Goal: Task Accomplishment & Management: Manage account settings

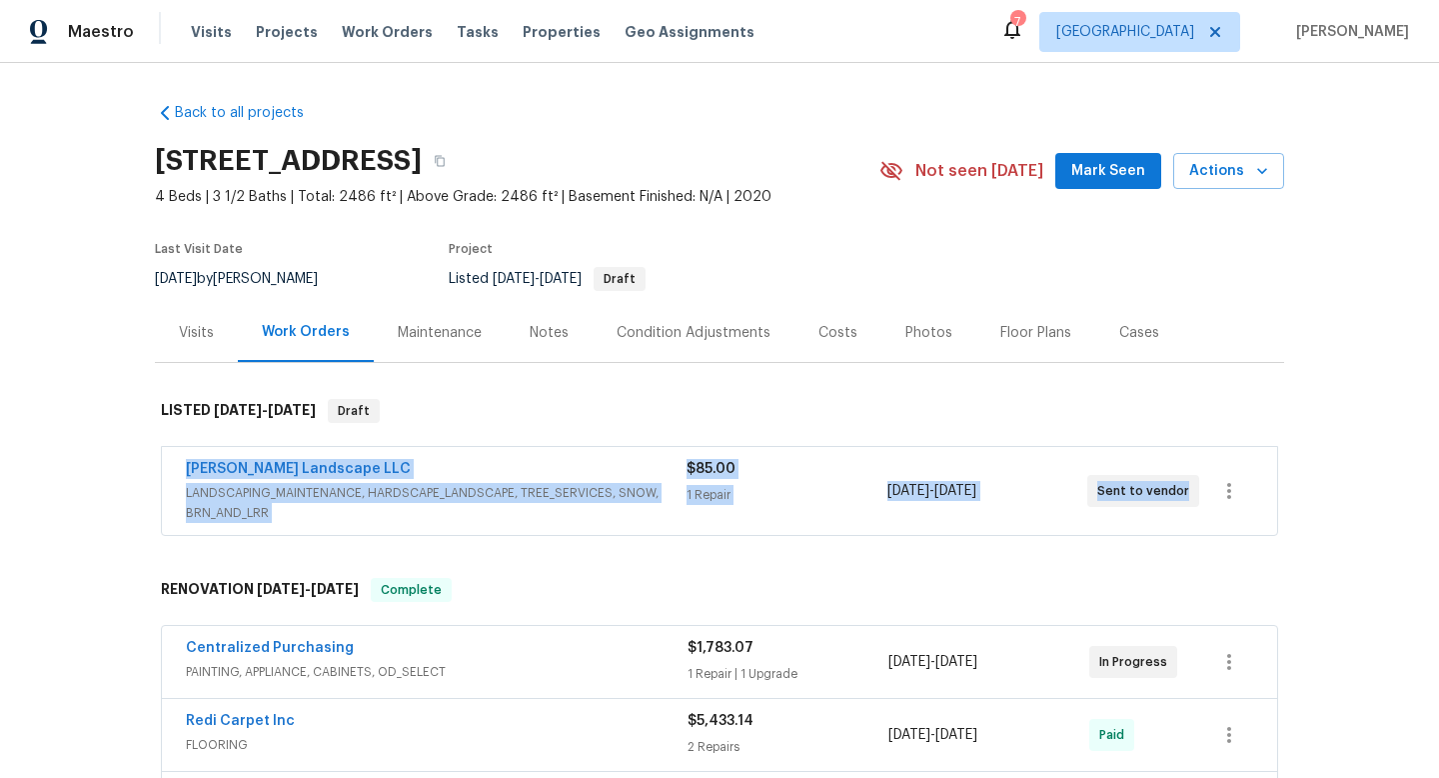
drag, startPoint x: 173, startPoint y: 468, endPoint x: 1296, endPoint y: 544, distance: 1126.1
click at [1296, 544] on div "Back to all projects [STREET_ADDRESS] 4 Beds | 3 1/2 Baths | Total: 2486 ft² | …" at bounding box center [719, 420] width 1439 height 715
copy div "[PERSON_NAME] Landscape LLC LANDSCAPING_MAINTENANCE, HARDSCAPE_LANDSCAPE, TREE_…"
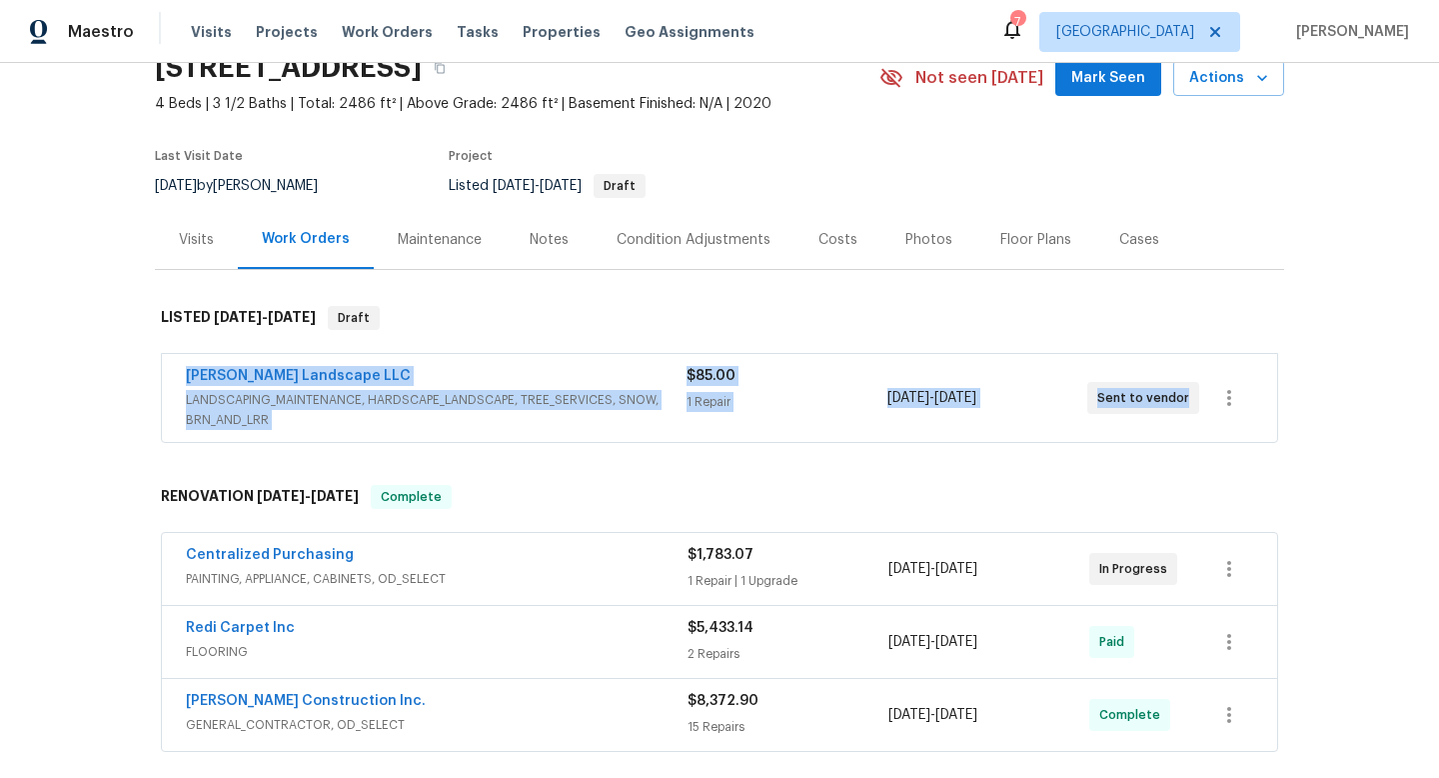
scroll to position [108, 0]
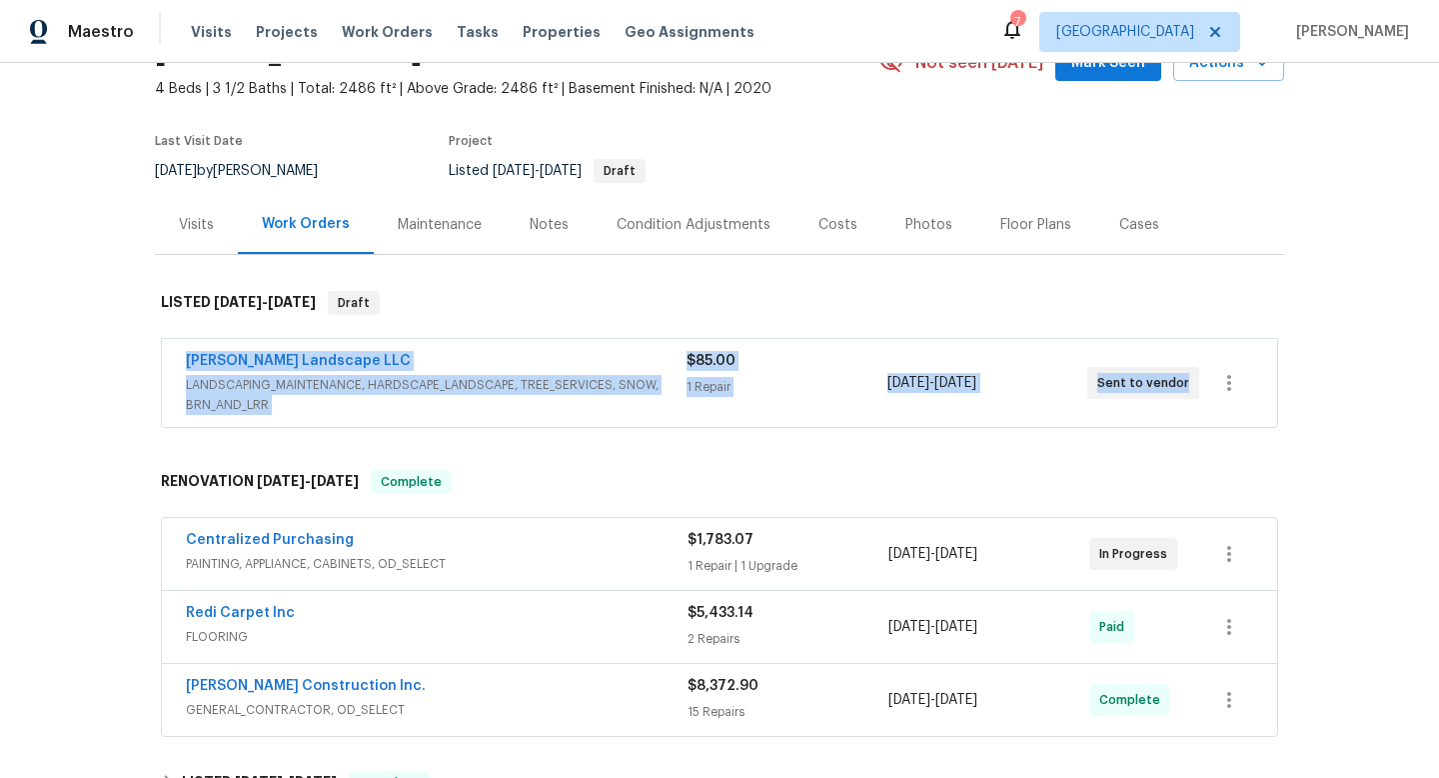
click at [499, 545] on div "Centralized Purchasing" at bounding box center [437, 542] width 502 height 24
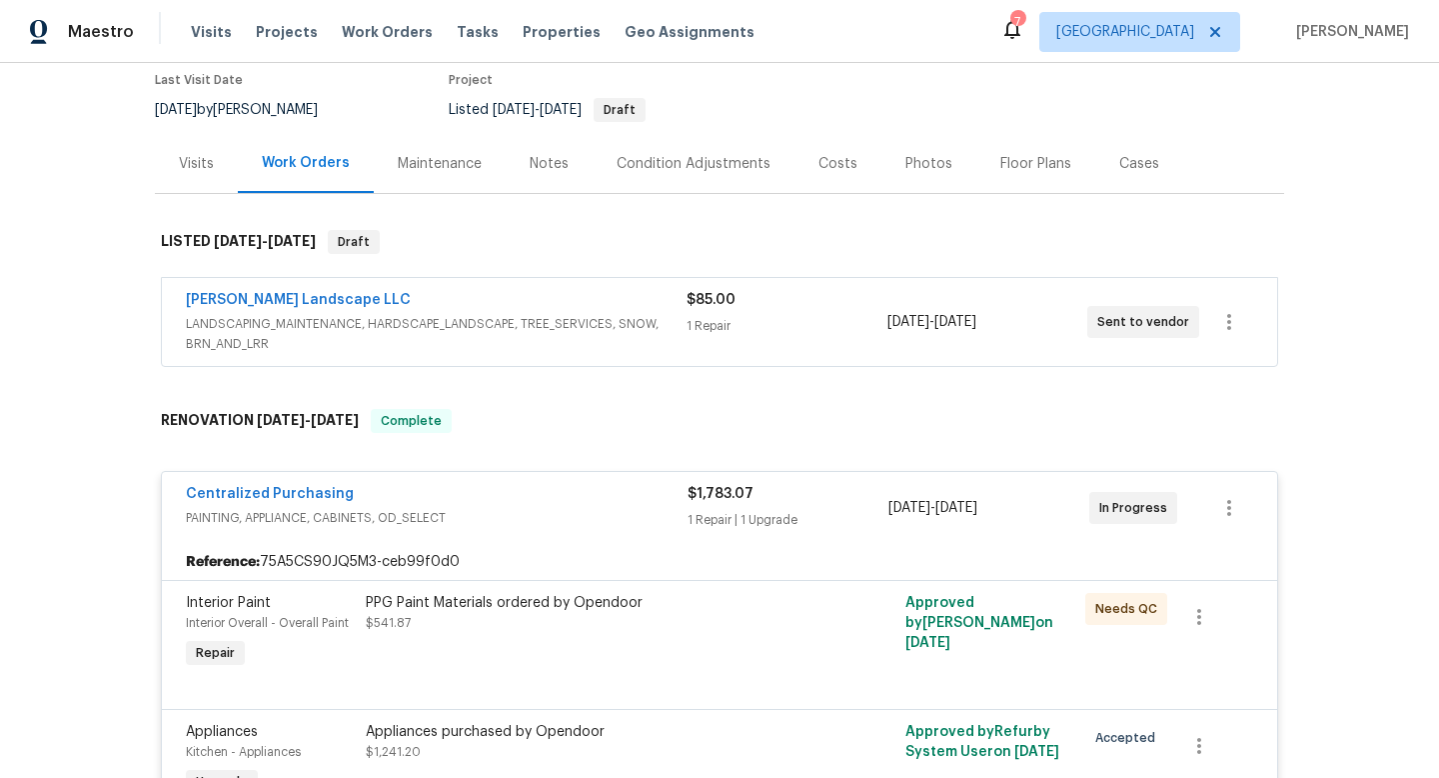
scroll to position [0, 0]
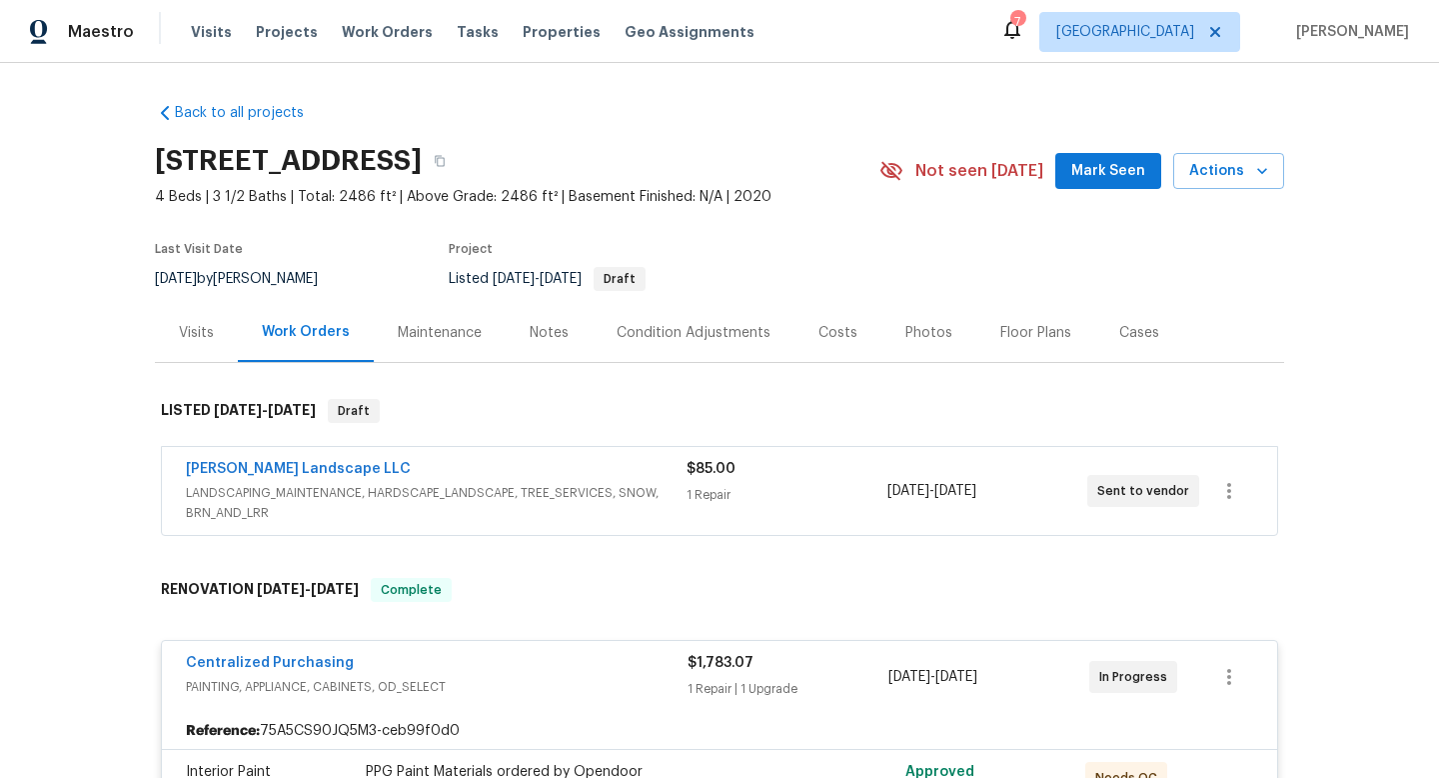
click at [508, 463] on div "[PERSON_NAME] Landscape LLC" at bounding box center [436, 471] width 501 height 24
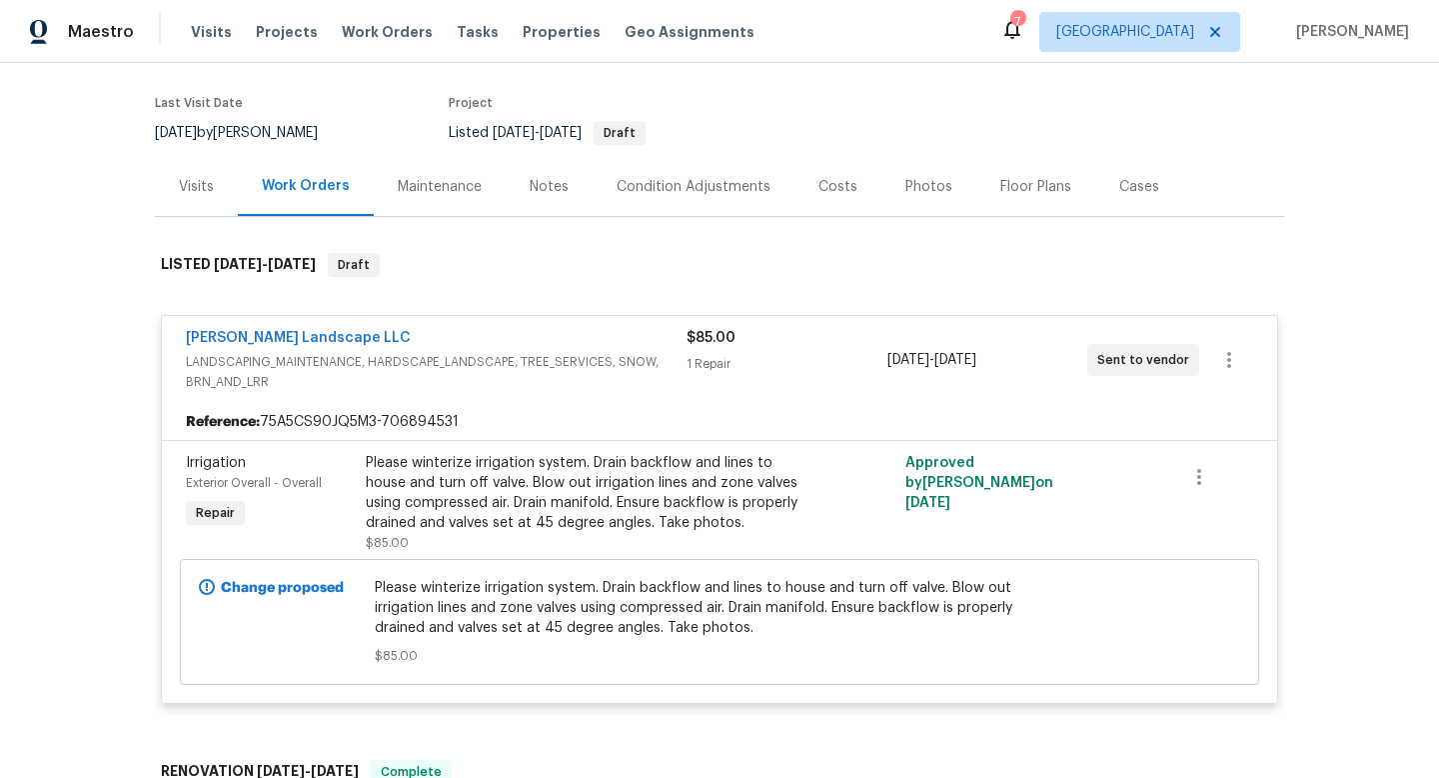
scroll to position [147, 0]
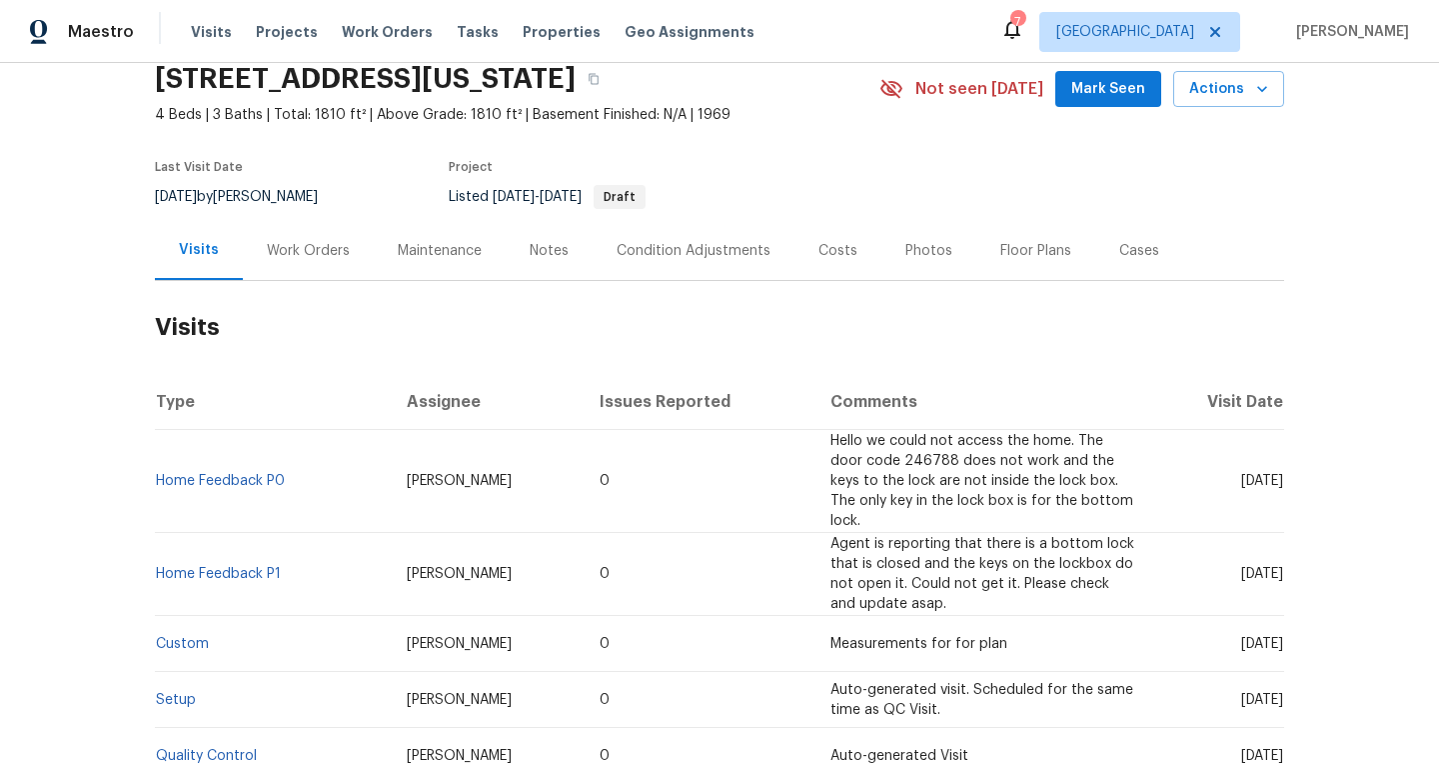
scroll to position [153, 0]
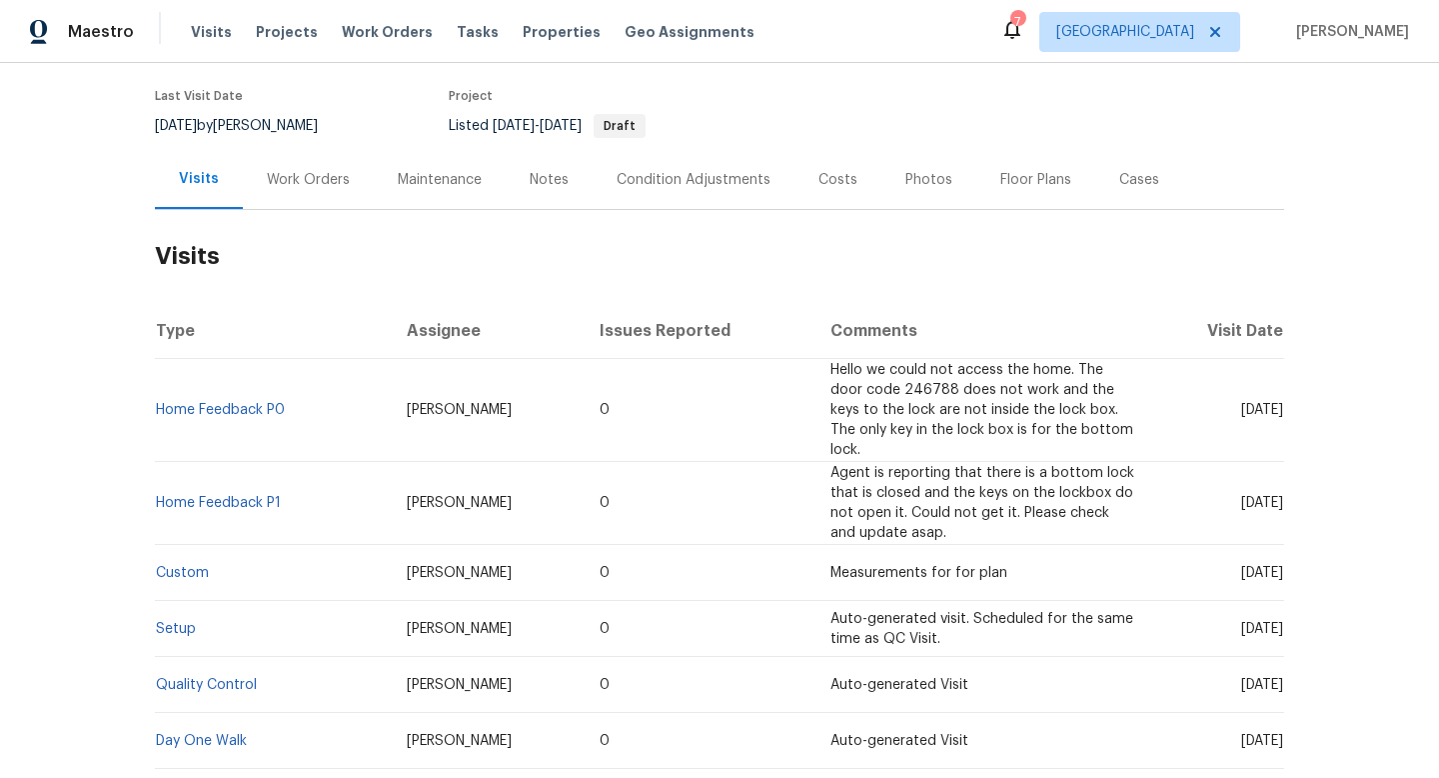
click at [324, 180] on div "Work Orders" at bounding box center [308, 180] width 83 height 20
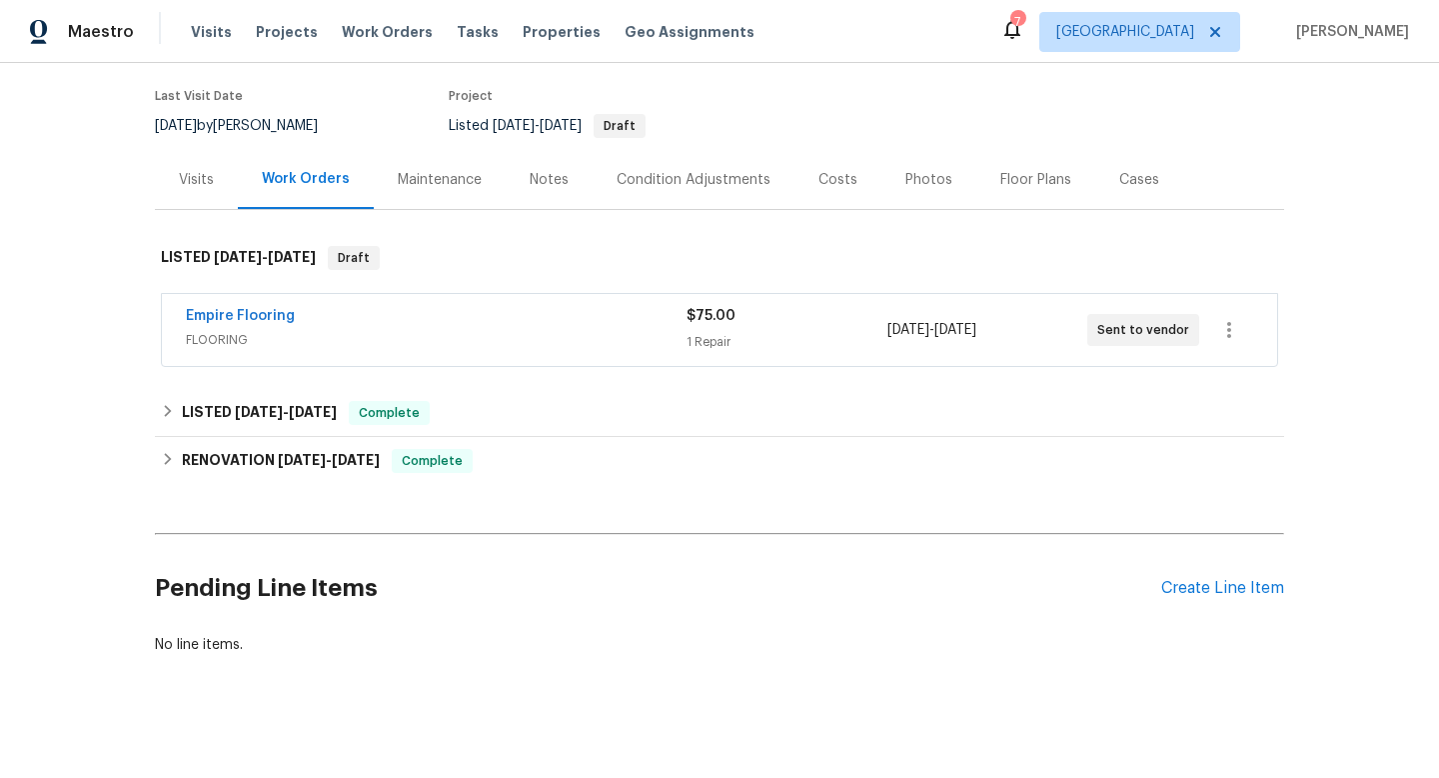
click at [487, 308] on div "Empire Flooring" at bounding box center [436, 318] width 501 height 24
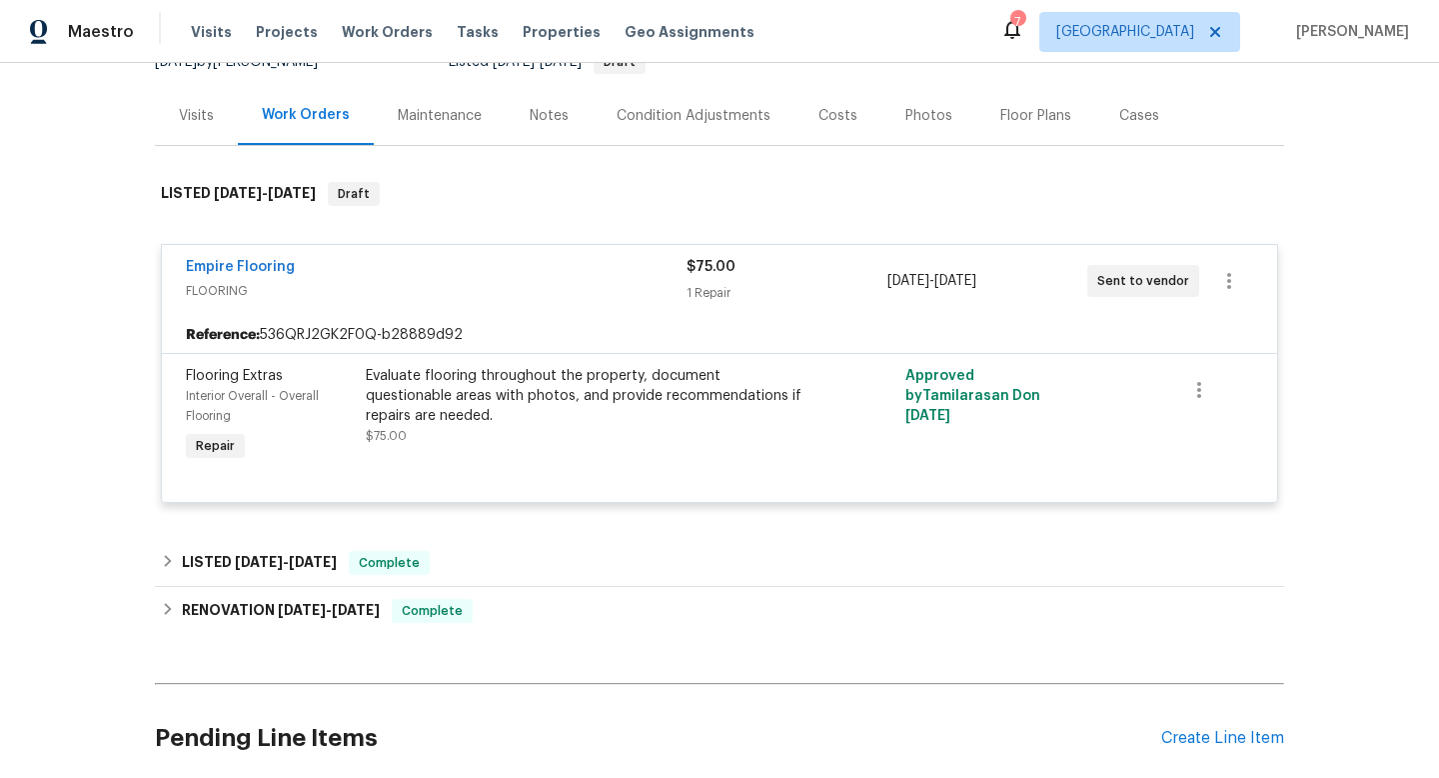
scroll to position [218, 0]
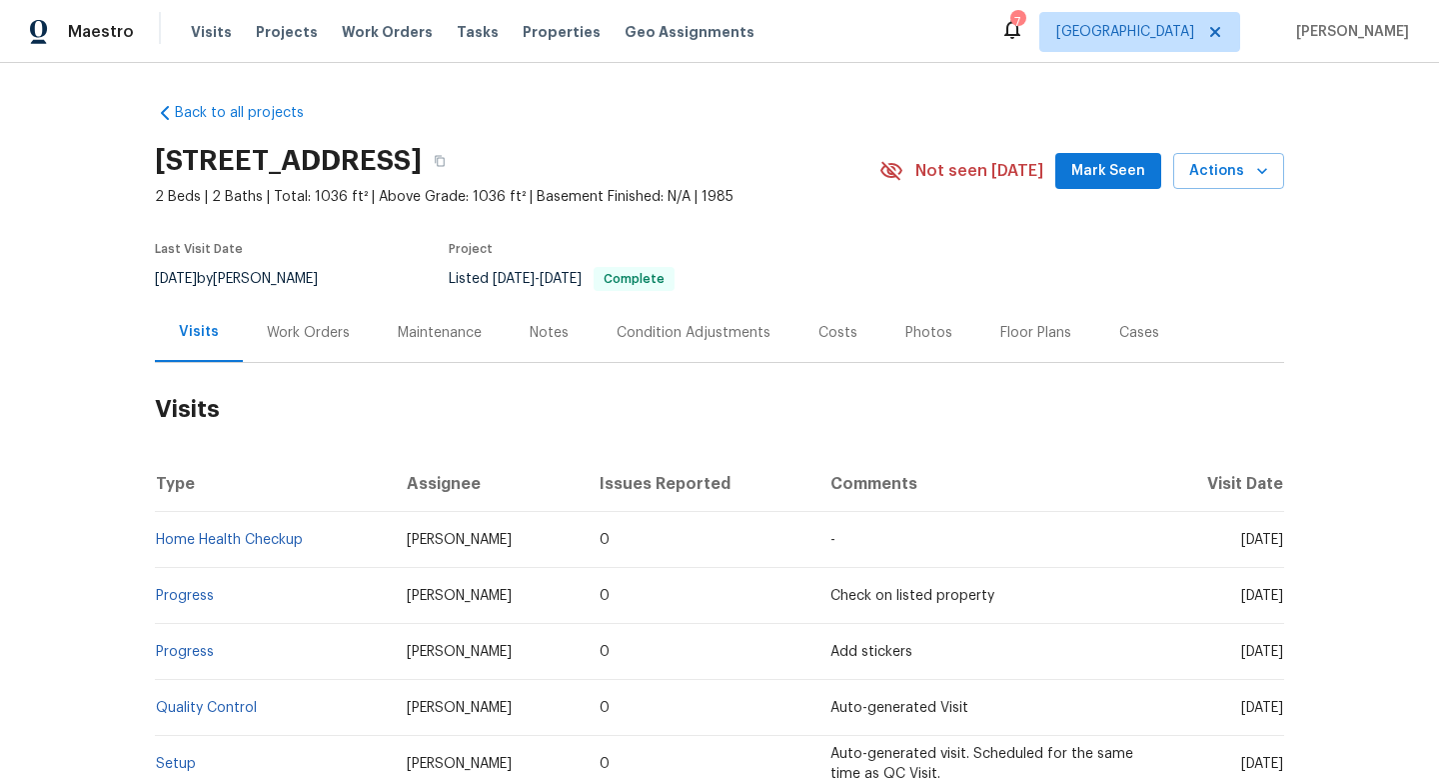
click at [638, 403] on h2 "Visits" at bounding box center [719, 409] width 1129 height 93
click at [637, 403] on h2 "Visits" at bounding box center [719, 409] width 1129 height 93
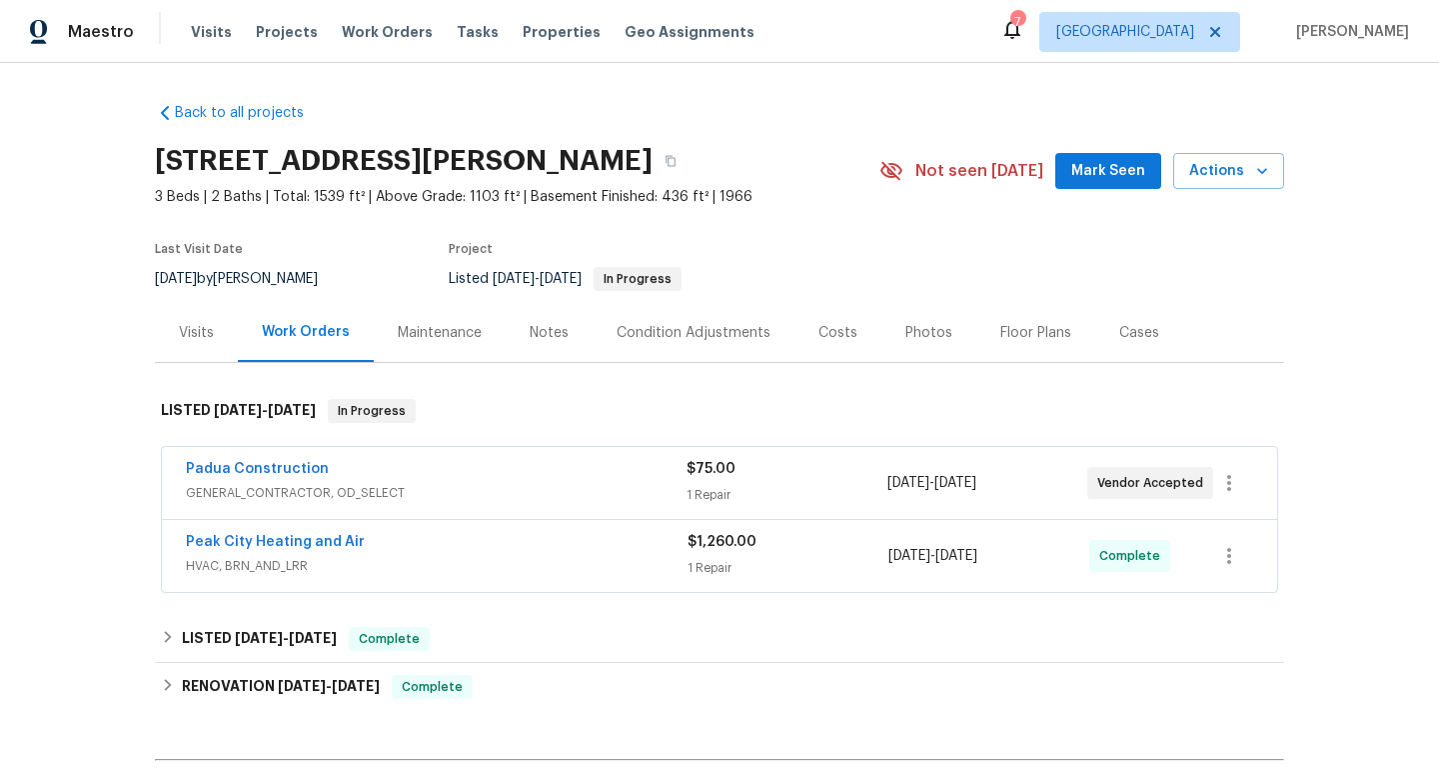
click at [585, 496] on span "GENERAL_CONTRACTOR, OD_SELECT" at bounding box center [436, 493] width 501 height 20
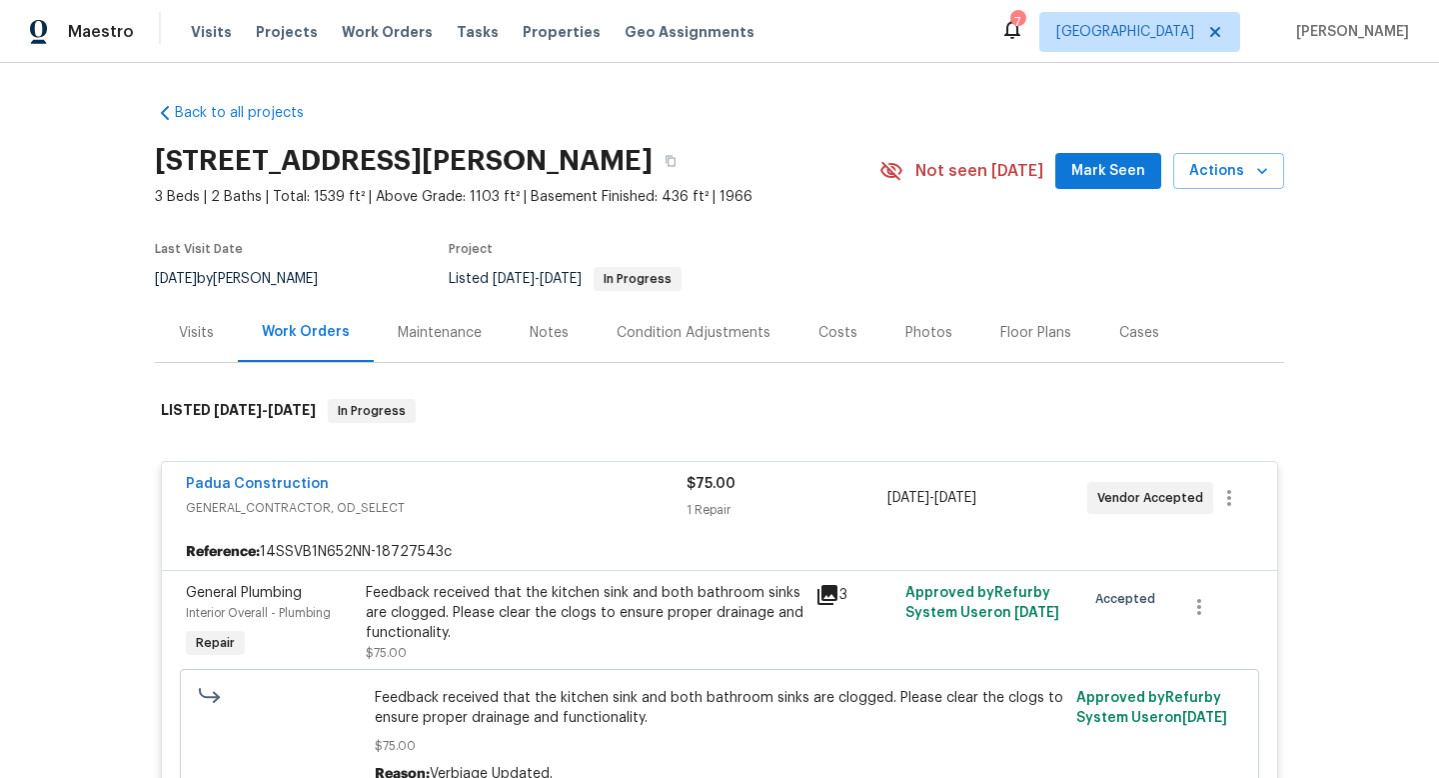
click at [795, 591] on div "Feedback received that the kitchen sink and both bathroom sinks are clogged. Pl…" at bounding box center [585, 613] width 438 height 60
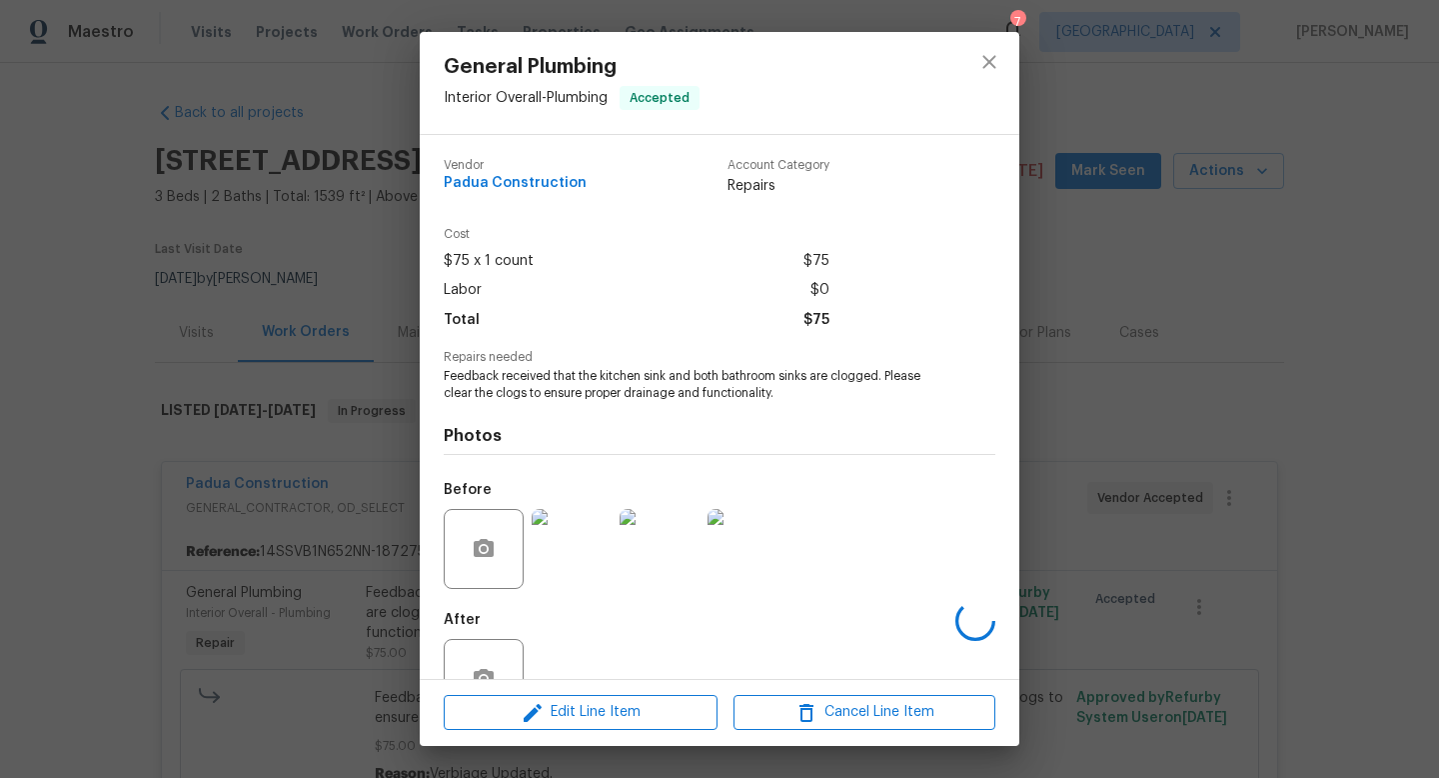
scroll to position [60, 0]
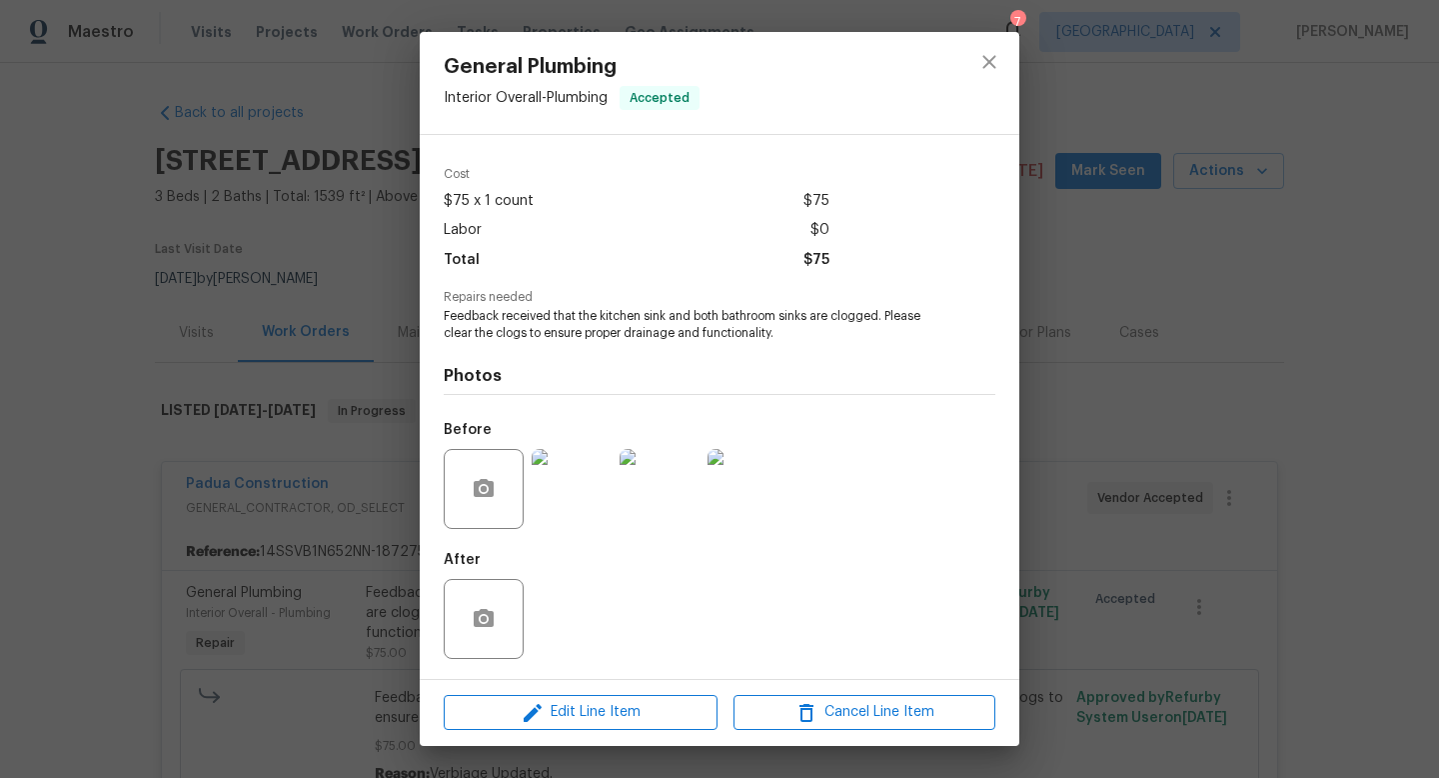
click at [1056, 376] on div "General Plumbing Interior Overall - Plumbing Accepted Vendor Padua Construction…" at bounding box center [719, 389] width 1439 height 778
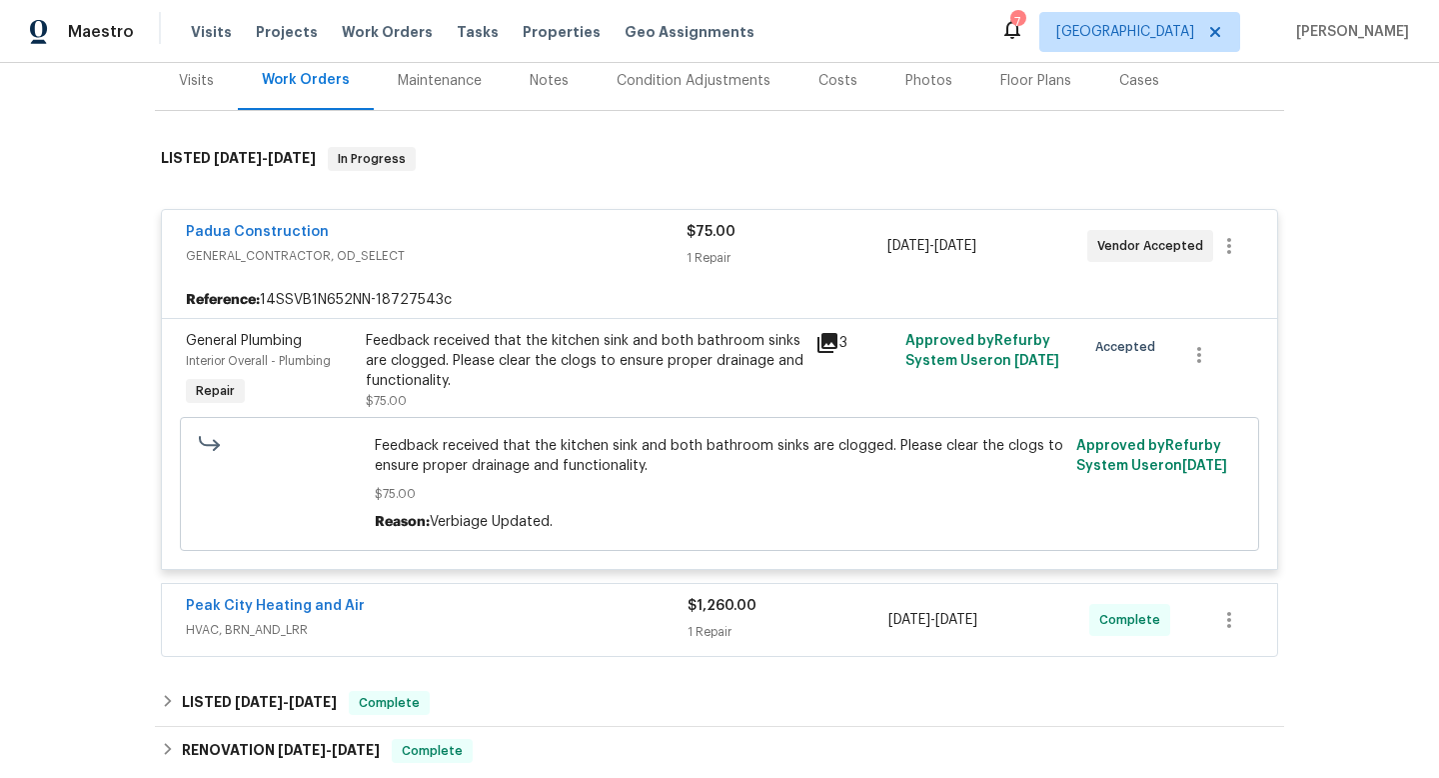
scroll to position [438, 0]
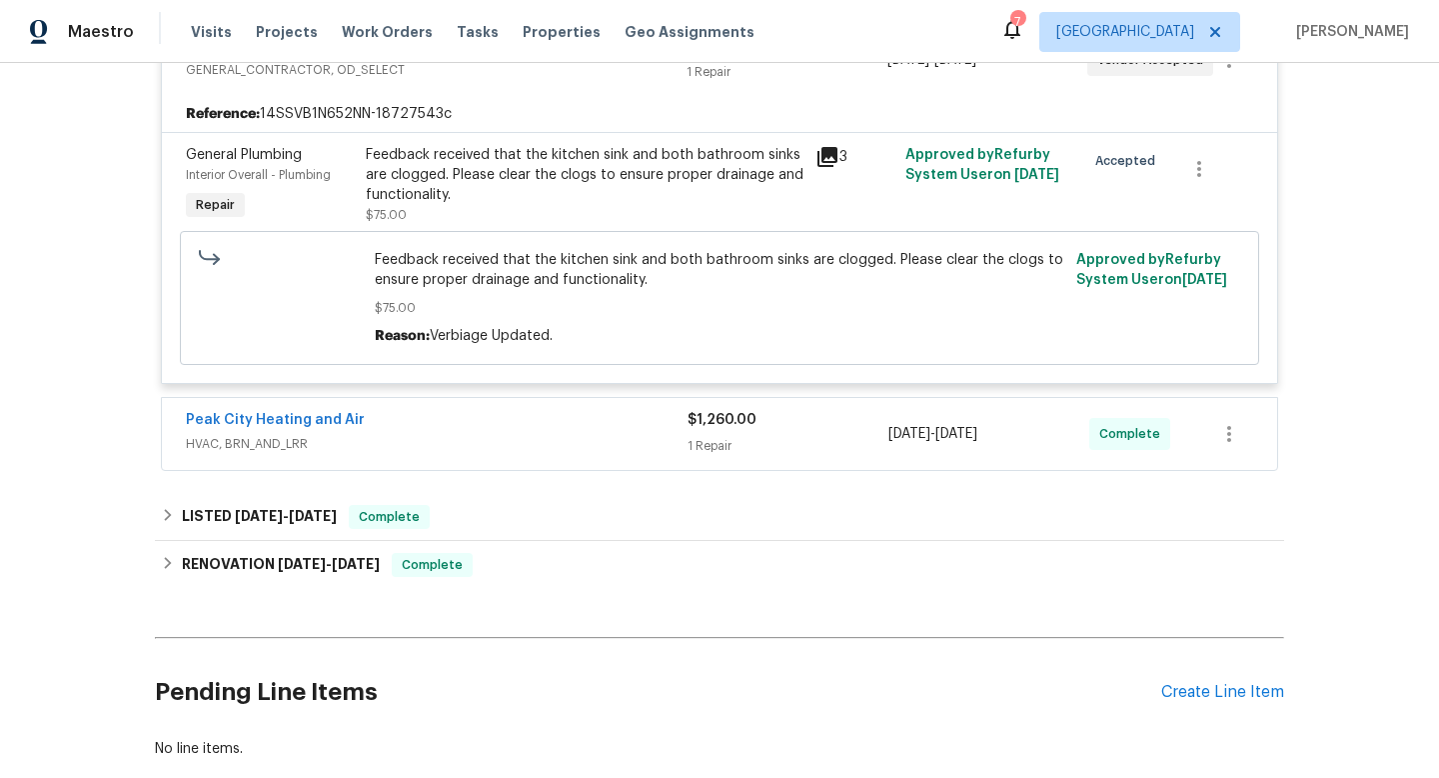
click at [547, 446] on span "HVAC, BRN_AND_LRR" at bounding box center [437, 444] width 502 height 20
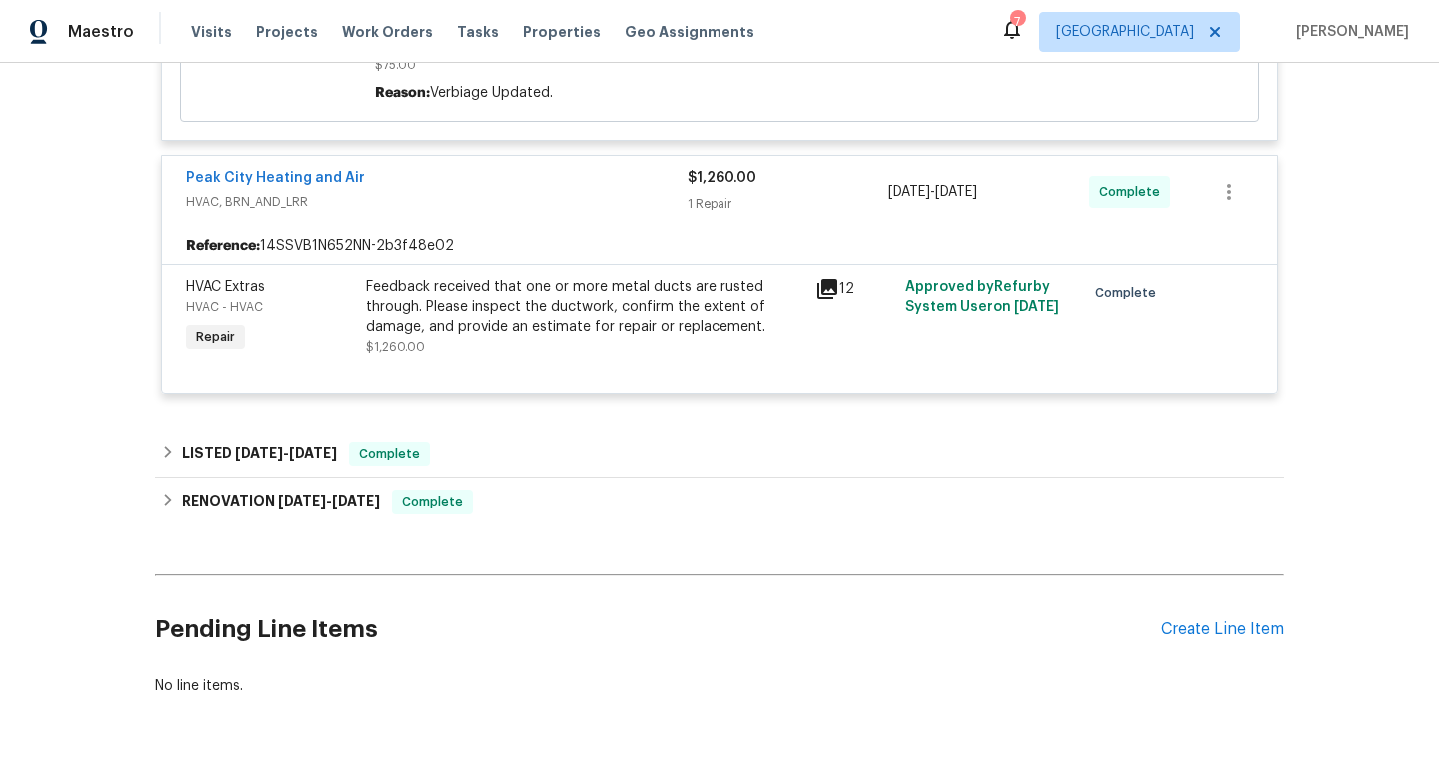
scroll to position [736, 0]
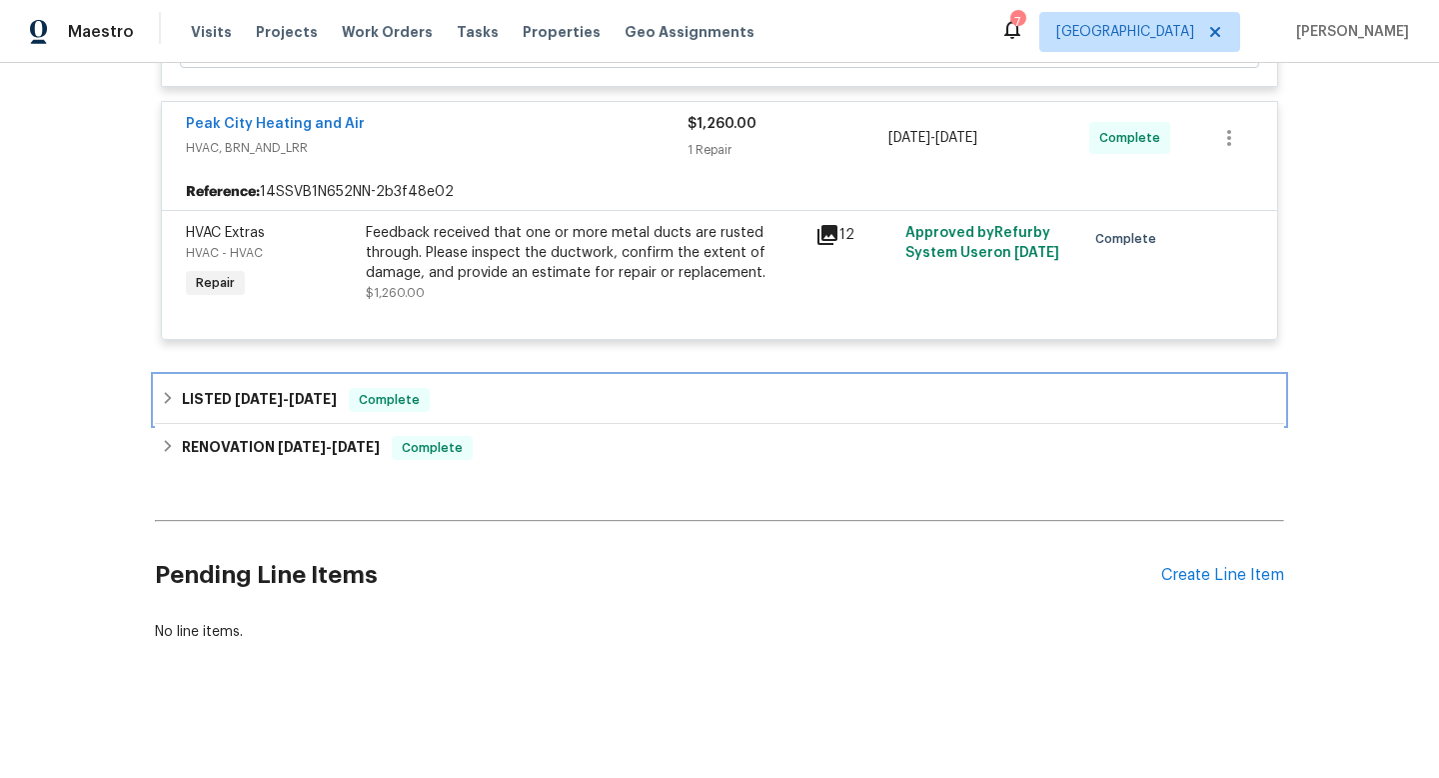
click at [532, 402] on div "LISTED 9/11/25 - 9/14/25 Complete" at bounding box center [719, 400] width 1117 height 24
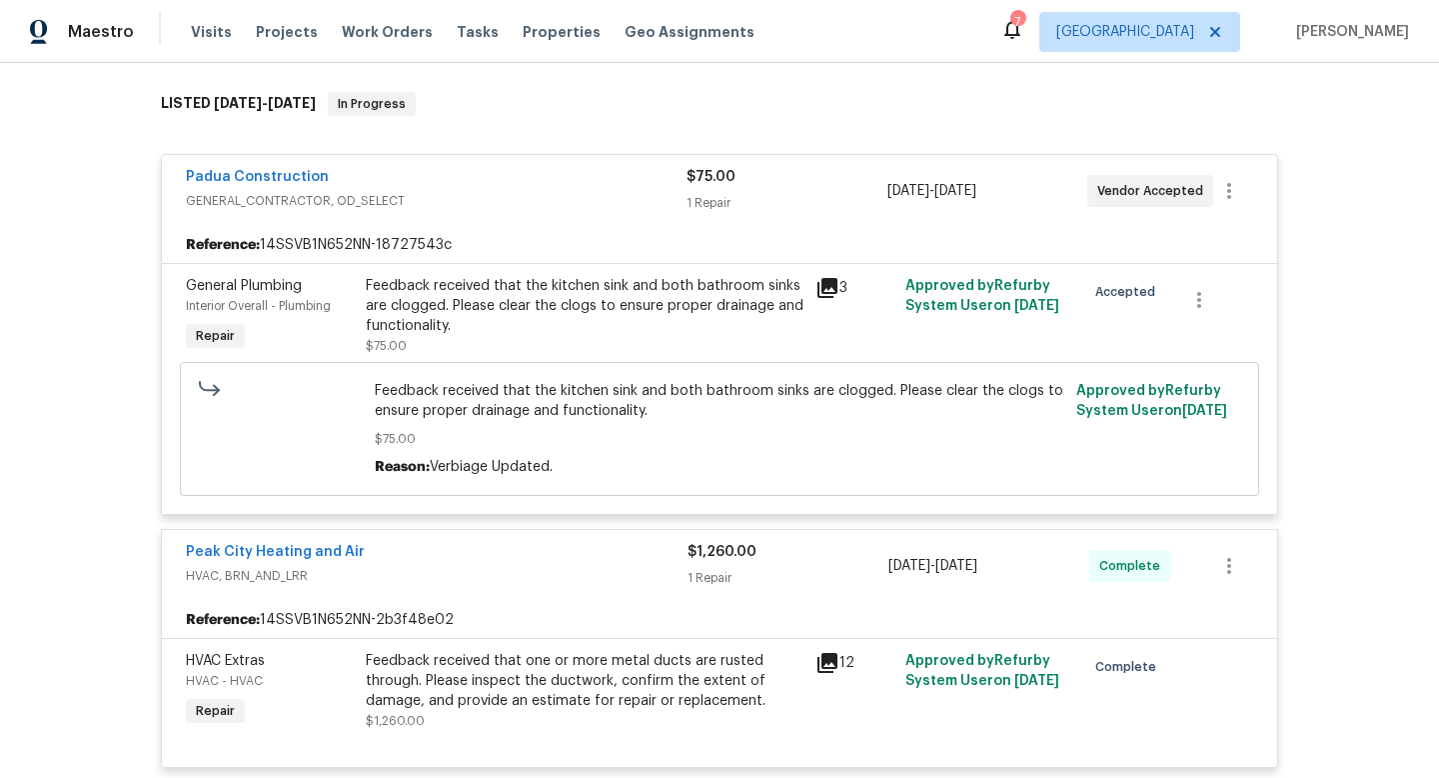
scroll to position [306, 0]
click at [294, 175] on link "Padua Construction" at bounding box center [257, 178] width 143 height 14
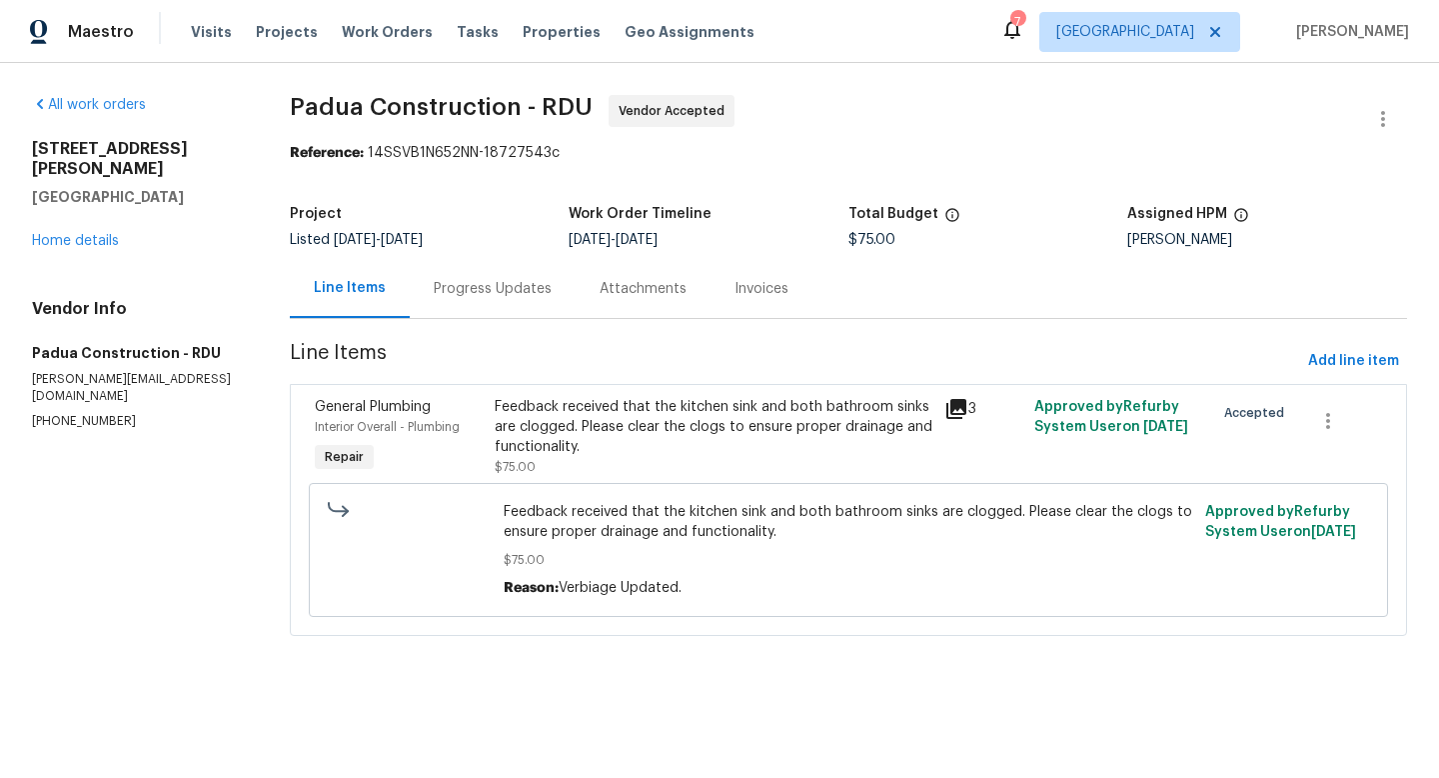
click at [457, 296] on div "Progress Updates" at bounding box center [493, 289] width 118 height 20
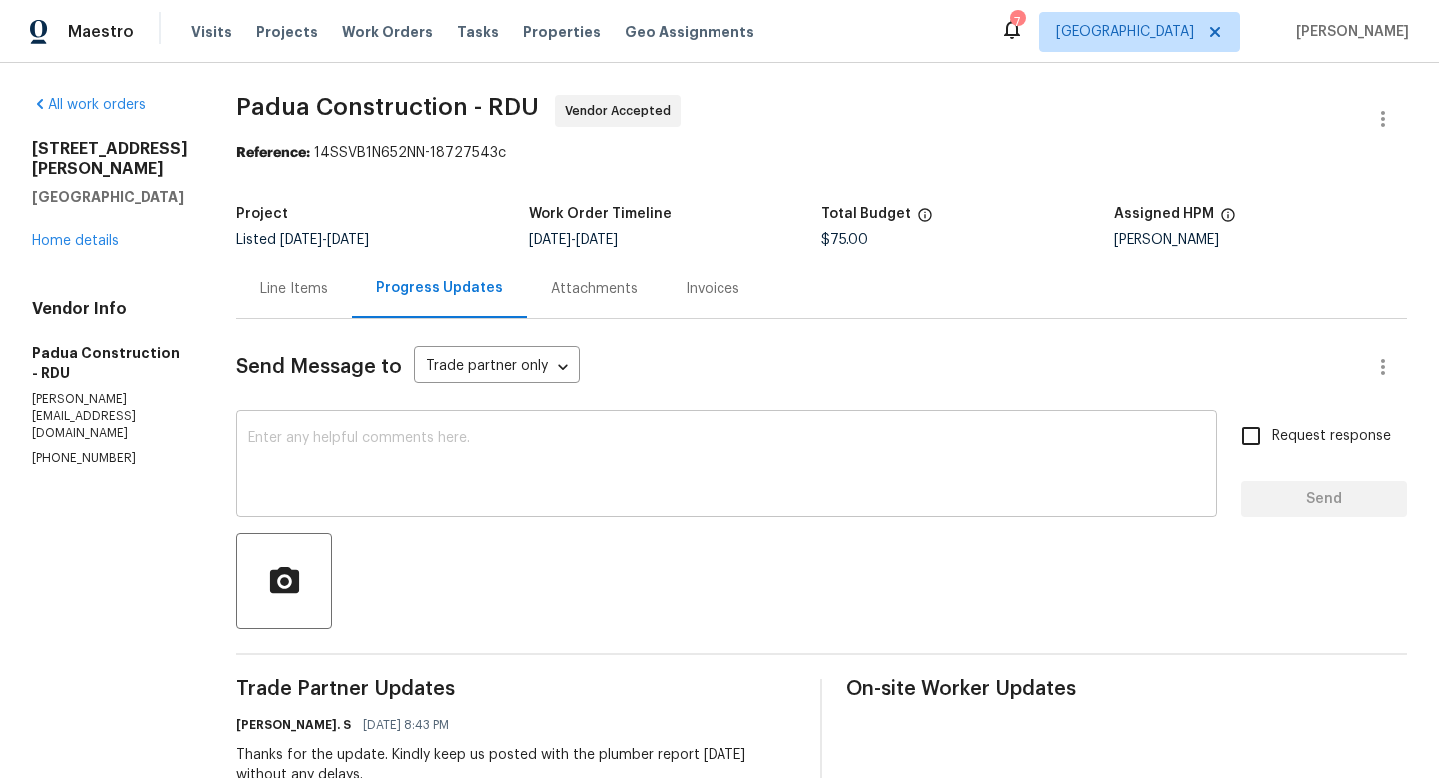
scroll to position [354, 0]
